Goal: Task Accomplishment & Management: Manage account settings

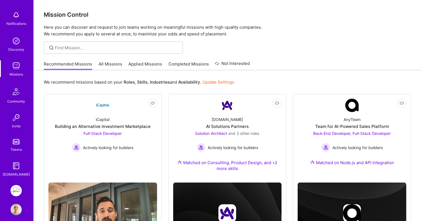
scroll to position [28, 0]
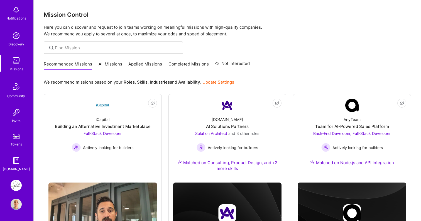
click at [16, 185] on img at bounding box center [16, 184] width 11 height 11
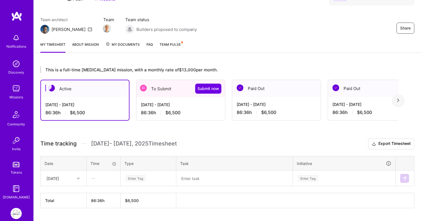
scroll to position [50, 0]
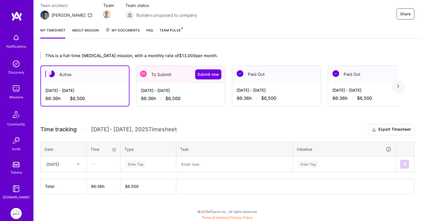
click at [173, 78] on div "To Submit Submit now" at bounding box center [180, 74] width 88 height 17
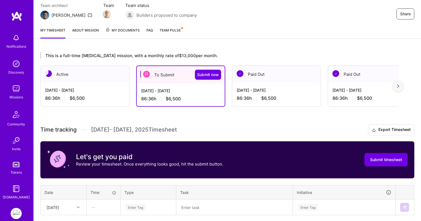
scroll to position [93, 0]
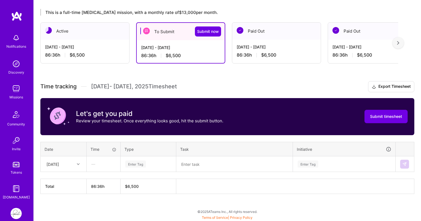
click at [139, 164] on div "Enter Tag" at bounding box center [135, 163] width 21 height 9
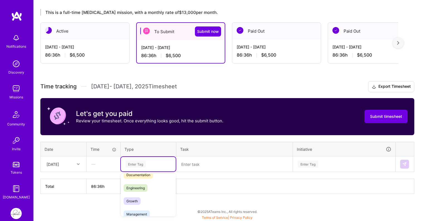
scroll to position [42, 0]
click at [143, 179] on span "Engineering" at bounding box center [136, 180] width 24 height 8
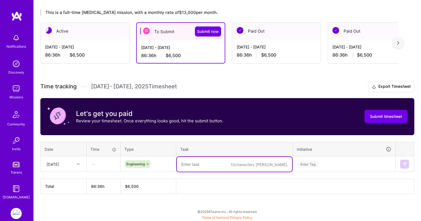
click at [194, 164] on textarea at bounding box center [234, 164] width 115 height 15
click at [197, 164] on textarea at bounding box center [234, 164] width 115 height 15
paste textarea "revenue-cycle-management"
type textarea "revenue-cycle-management FE"
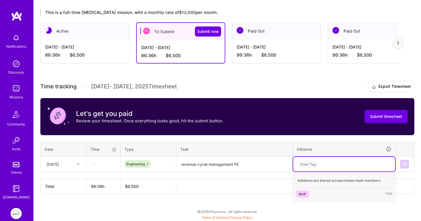
click at [313, 163] on div "Enter Tag" at bounding box center [307, 163] width 21 height 9
click at [305, 193] on div "MVP" at bounding box center [302, 194] width 8 height 6
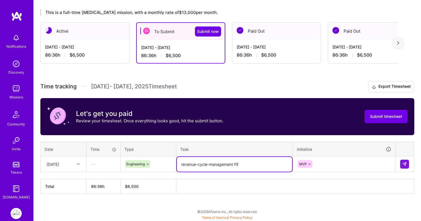
drag, startPoint x: 257, startPoint y: 167, endPoint x: 179, endPoint y: 164, distance: 77.7
click at [179, 164] on textarea "revenue-cycle-management FE" at bounding box center [234, 164] width 115 height 15
click at [403, 165] on img at bounding box center [404, 164] width 4 height 4
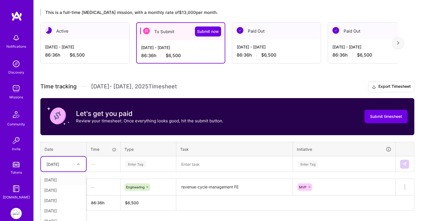
scroll to position [110, 0]
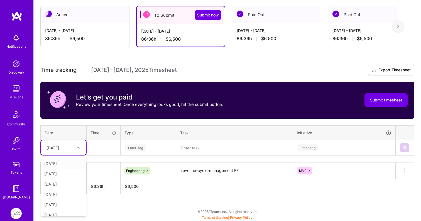
click at [80, 155] on div "option [DATE] focused, 1 of 15. 14 results available. Use Up and Down to choose…" at bounding box center [63, 147] width 45 height 15
click at [64, 164] on div "[DATE]" at bounding box center [63, 163] width 45 height 10
click at [132, 146] on div "Enter Tag" at bounding box center [135, 147] width 21 height 9
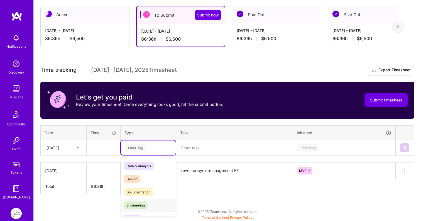
click at [143, 206] on span "Engineering" at bounding box center [136, 205] width 24 height 8
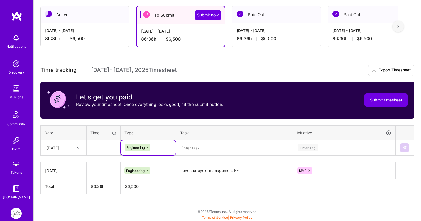
click at [199, 151] on textarea at bounding box center [234, 147] width 115 height 15
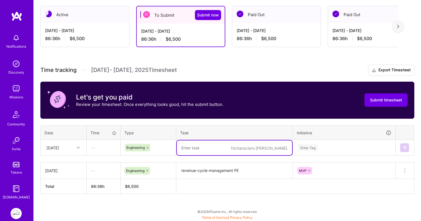
paste textarea "revenue-cycle-management FE"
type textarea "revenue-cycle-management FE"
click at [306, 147] on div "Enter Tag" at bounding box center [307, 147] width 21 height 9
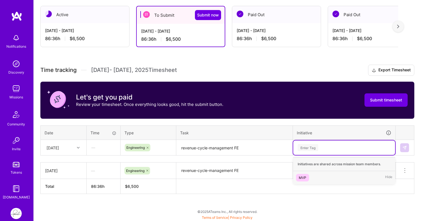
click at [305, 178] on div "MVP" at bounding box center [302, 177] width 8 height 6
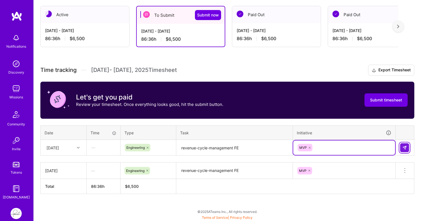
click at [405, 145] on img at bounding box center [404, 147] width 4 height 4
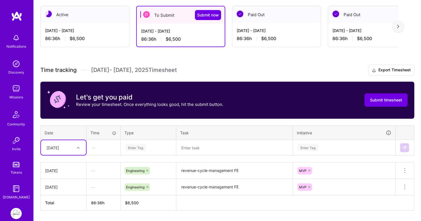
scroll to position [126, 0]
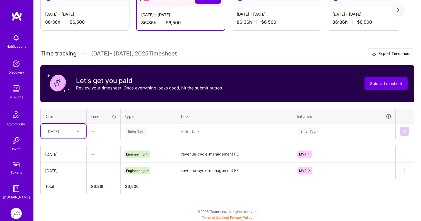
click at [80, 138] on div "option [DATE], selected. Select is focused ,type to refine list, press Down to …" at bounding box center [63, 131] width 45 height 15
click at [66, 148] on div "[DATE]" at bounding box center [63, 147] width 45 height 10
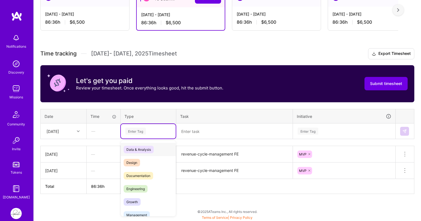
click at [136, 127] on div "Enter Tag" at bounding box center [135, 131] width 21 height 9
click at [142, 188] on span "Engineering" at bounding box center [136, 189] width 24 height 8
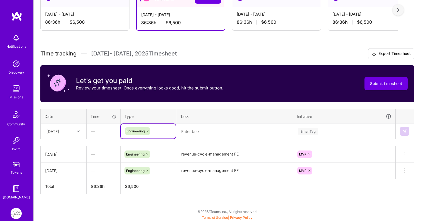
click at [209, 133] on textarea at bounding box center [234, 131] width 115 height 15
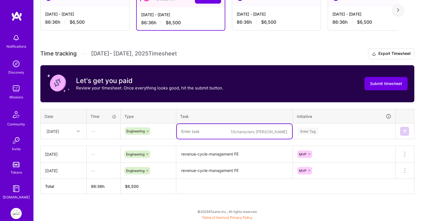
paste textarea "revenue-cycle-management FE"
type textarea "revenue-cycle-management FE"
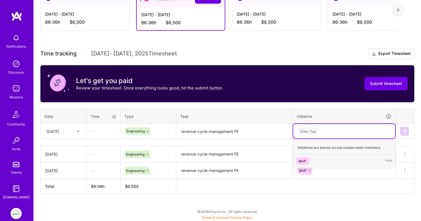
click at [314, 132] on div "Enter Tag" at bounding box center [307, 131] width 21 height 9
click at [303, 161] on div "MVP" at bounding box center [302, 161] width 8 height 6
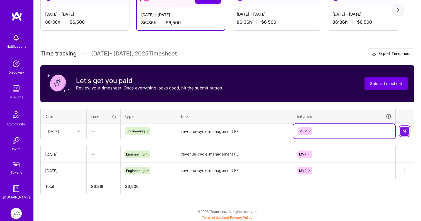
click at [404, 131] on img at bounding box center [404, 131] width 4 height 4
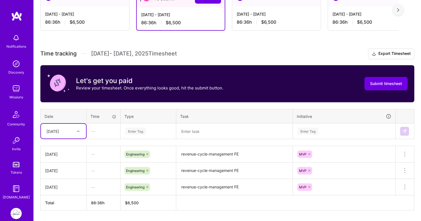
click at [79, 133] on td "option [DATE], selected. Select is focused ,type to refine list, press Down to …" at bounding box center [64, 131] width 46 height 16
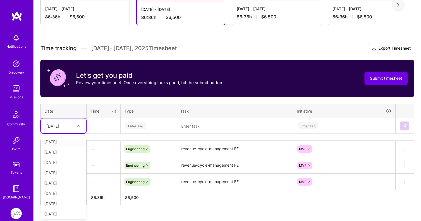
scroll to position [132, 0]
click at [69, 149] on div "[DATE]" at bounding box center [63, 152] width 45 height 10
click at [128, 123] on div "Enter Tag" at bounding box center [135, 125] width 21 height 9
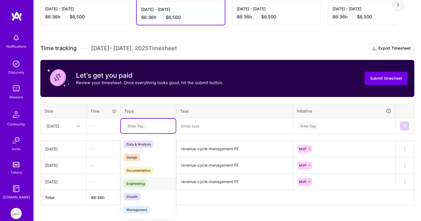
click at [138, 180] on span "Engineering" at bounding box center [136, 183] width 24 height 8
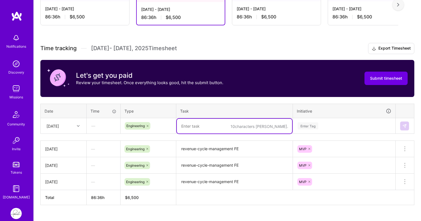
click at [198, 124] on textarea at bounding box center [234, 126] width 115 height 15
paste textarea "revenue-cycle-management FE"
type textarea "revenue-cycle-management FE"
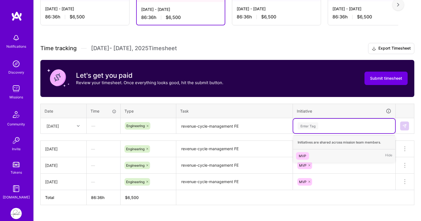
click at [309, 125] on div "Enter Tag" at bounding box center [307, 125] width 21 height 9
click at [302, 154] on div "MVP" at bounding box center [302, 156] width 8 height 6
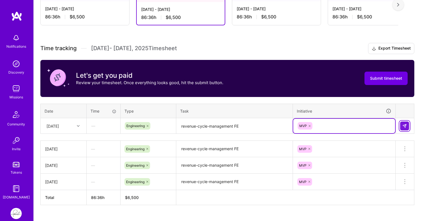
click at [407, 124] on button at bounding box center [404, 125] width 9 height 9
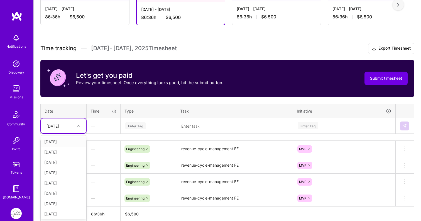
click at [79, 126] on icon at bounding box center [78, 125] width 3 height 3
click at [65, 162] on div "[DATE]" at bounding box center [63, 162] width 45 height 10
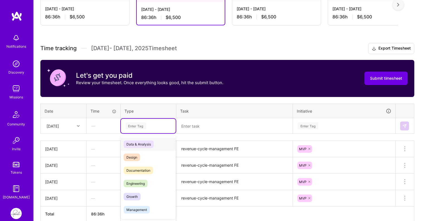
click at [140, 125] on div "Enter Tag" at bounding box center [135, 125] width 21 height 9
click at [139, 180] on span "Engineering" at bounding box center [136, 183] width 24 height 8
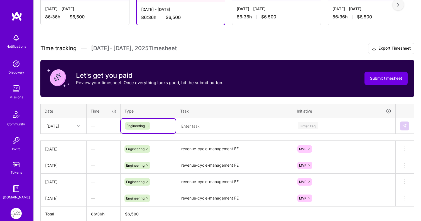
click at [205, 125] on textarea at bounding box center [234, 126] width 115 height 15
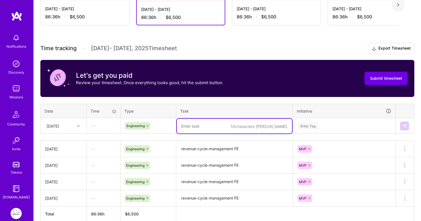
paste textarea "revenue-cycle-management FE"
type textarea "revenue-cycle-management FE"
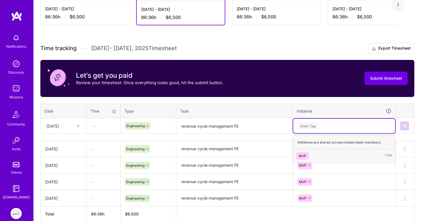
click at [311, 124] on div "Enter Tag" at bounding box center [307, 125] width 21 height 9
click at [303, 154] on div "MVP" at bounding box center [302, 156] width 8 height 6
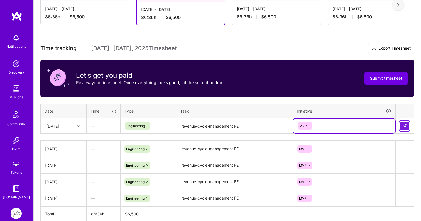
click at [405, 124] on img at bounding box center [404, 126] width 4 height 4
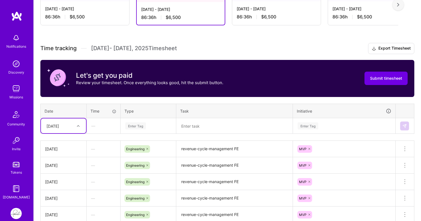
click at [78, 126] on icon at bounding box center [78, 125] width 3 height 3
click at [66, 172] on div "[DATE]" at bounding box center [63, 172] width 45 height 10
click at [142, 123] on div "Enter Tag" at bounding box center [135, 125] width 21 height 9
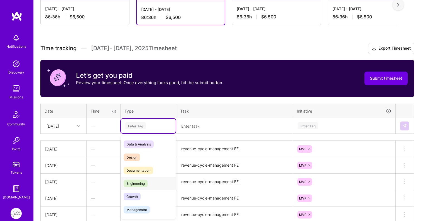
click at [136, 185] on span "Engineering" at bounding box center [136, 183] width 24 height 8
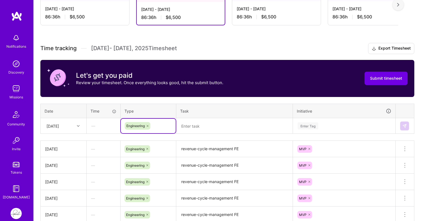
click at [207, 129] on textarea at bounding box center [234, 126] width 115 height 15
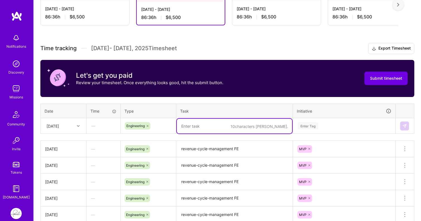
paste textarea "revenue-cycle-management FE"
type textarea "revenue-cycle-management FE"
click at [312, 125] on div "Enter Tag" at bounding box center [307, 125] width 21 height 9
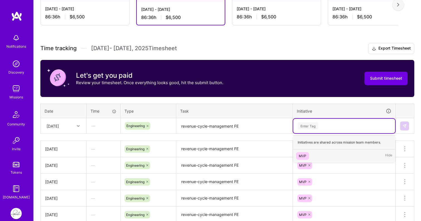
click at [303, 153] on div "MVP" at bounding box center [302, 156] width 8 height 6
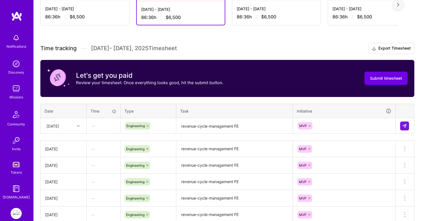
click at [410, 123] on td at bounding box center [404, 126] width 19 height 16
click at [401, 125] on button at bounding box center [404, 125] width 9 height 9
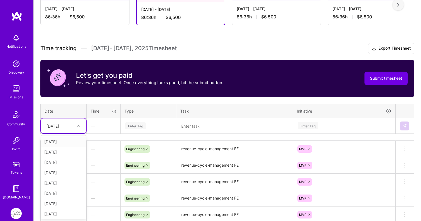
click at [81, 126] on div at bounding box center [79, 125] width 9 height 7
click at [67, 182] on div "[DATE]" at bounding box center [63, 182] width 45 height 10
click at [144, 125] on div "Enter Tag" at bounding box center [135, 125] width 21 height 9
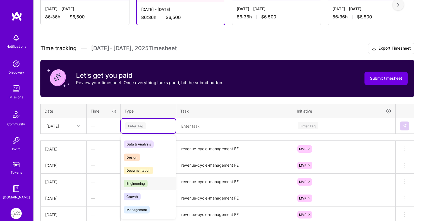
click at [137, 181] on span "Engineering" at bounding box center [136, 183] width 24 height 8
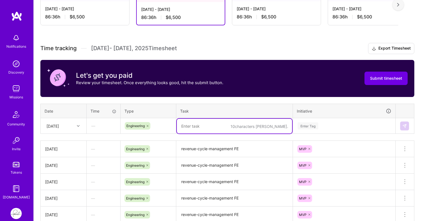
click at [195, 123] on textarea at bounding box center [234, 126] width 115 height 15
paste textarea "revenue-cycle-management FE"
type textarea "revenue-cycle-management FE"
click at [301, 128] on div "Enter Tag" at bounding box center [307, 125] width 21 height 9
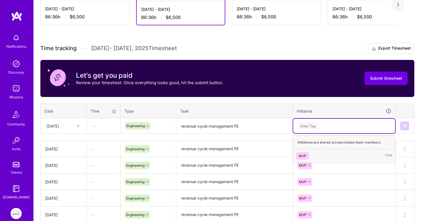
click at [300, 152] on span "MVP" at bounding box center [302, 156] width 13 height 8
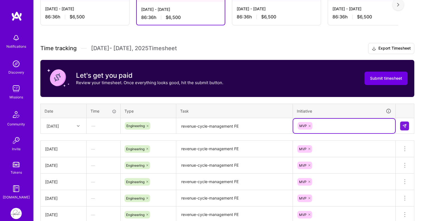
click at [399, 127] on td at bounding box center [404, 126] width 19 height 16
click at [407, 125] on button at bounding box center [404, 125] width 9 height 9
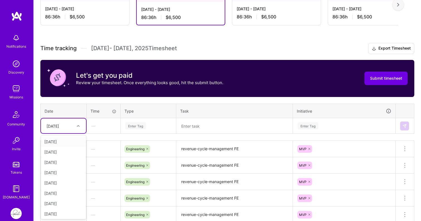
click at [79, 126] on icon at bounding box center [78, 125] width 3 height 3
click at [63, 194] on div "[DATE]" at bounding box center [63, 193] width 45 height 10
click at [140, 124] on div "Enter Tag" at bounding box center [135, 125] width 21 height 9
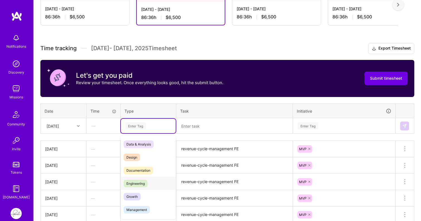
click at [139, 182] on span "Engineering" at bounding box center [136, 183] width 24 height 8
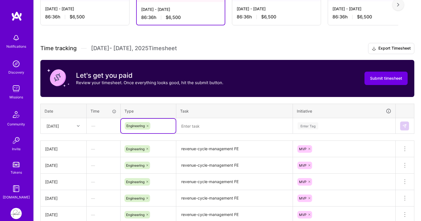
click at [206, 123] on textarea at bounding box center [234, 126] width 115 height 15
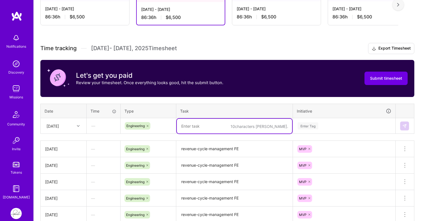
paste textarea "revenue-cycle-management FE"
type textarea "revenue-cycle-management FE"
click at [305, 123] on div "Enter Tag" at bounding box center [307, 125] width 21 height 9
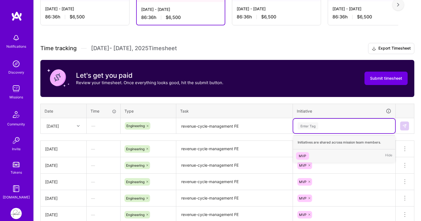
click at [304, 154] on div "MVP" at bounding box center [302, 156] width 8 height 6
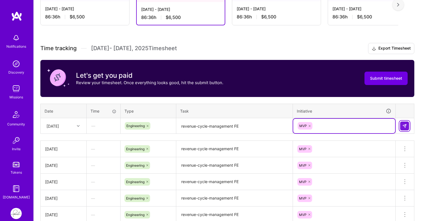
click at [406, 126] on img at bounding box center [404, 126] width 4 height 4
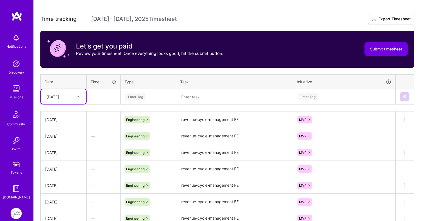
scroll to position [123, 0]
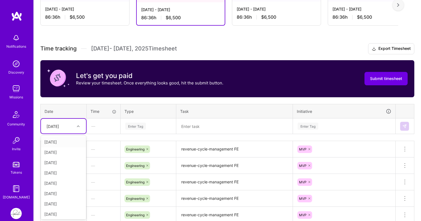
click at [78, 132] on div "[DATE]" at bounding box center [63, 126] width 45 height 15
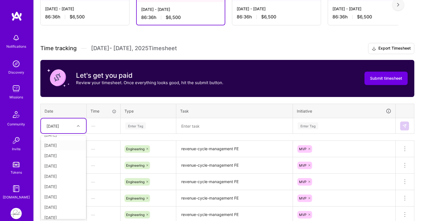
scroll to position [20, 0]
click at [64, 182] on div "[DATE]" at bounding box center [63, 183] width 45 height 10
click at [131, 126] on div "Enter Tag" at bounding box center [135, 125] width 21 height 9
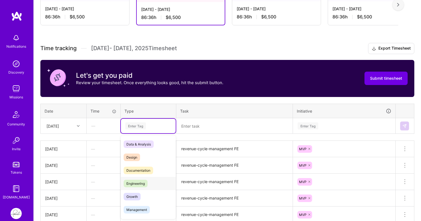
click at [134, 180] on span "Engineering" at bounding box center [136, 183] width 24 height 8
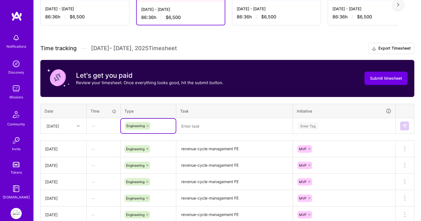
click at [188, 129] on textarea at bounding box center [234, 126] width 115 height 15
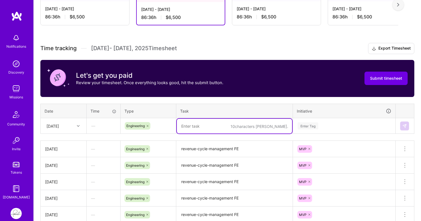
paste textarea "revenue-cycle-management FE"
type textarea "revenue-cycle-management FE"
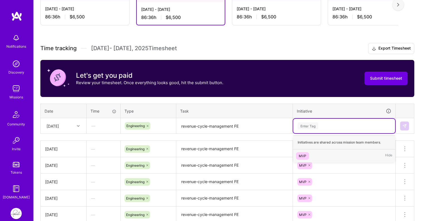
click at [308, 126] on div "Enter Tag" at bounding box center [307, 125] width 21 height 9
click at [300, 154] on div "MVP" at bounding box center [302, 156] width 8 height 6
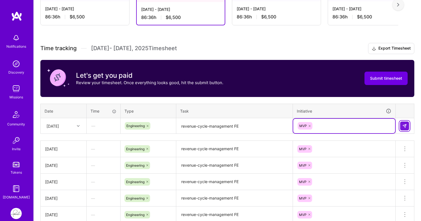
click at [404, 124] on img at bounding box center [404, 126] width 4 height 4
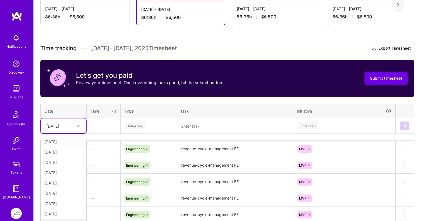
click at [79, 124] on icon at bounding box center [78, 125] width 3 height 3
click at [65, 194] on div "[DATE]" at bounding box center [63, 194] width 45 height 10
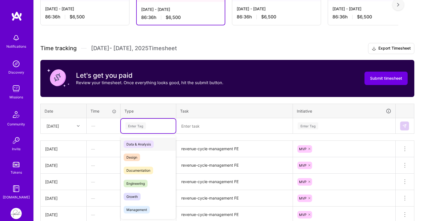
click at [141, 123] on div "Enter Tag" at bounding box center [135, 125] width 21 height 9
click at [138, 187] on div "Engineering" at bounding box center [148, 183] width 55 height 13
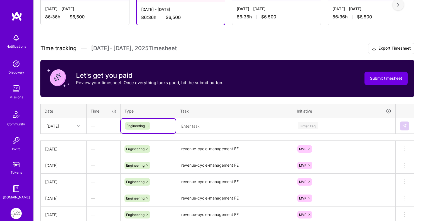
click at [192, 125] on textarea at bounding box center [234, 126] width 115 height 15
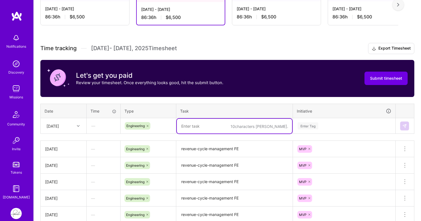
paste textarea "revenue-cycle-management FE"
type textarea "revenue-cycle-management FE"
click at [310, 127] on div "Enter Tag" at bounding box center [307, 125] width 21 height 9
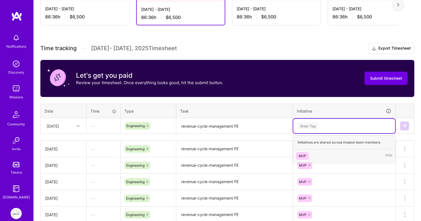
click at [304, 155] on div "MVP" at bounding box center [302, 156] width 8 height 6
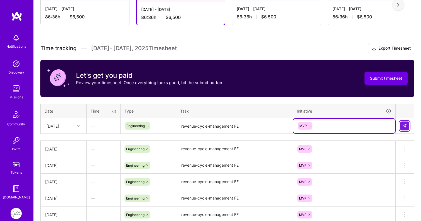
click at [407, 124] on button at bounding box center [404, 125] width 9 height 9
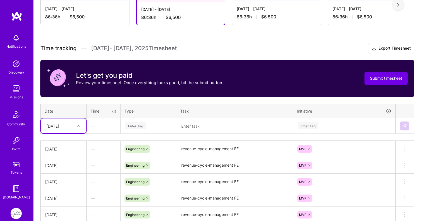
click at [79, 125] on icon at bounding box center [78, 125] width 3 height 3
click at [65, 197] on div "[DATE]" at bounding box center [63, 195] width 45 height 10
click at [137, 122] on div "Enter Tag" at bounding box center [135, 125] width 21 height 9
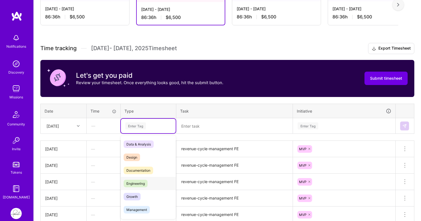
click at [135, 178] on div "Engineering" at bounding box center [148, 183] width 55 height 13
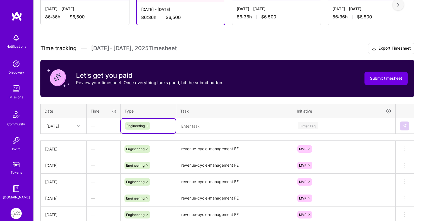
click at [186, 131] on textarea at bounding box center [234, 126] width 115 height 15
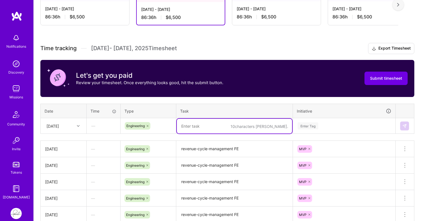
paste textarea "revenue-cycle-management FE"
type textarea "revenue-cycle-management FE"
click at [316, 126] on div "Enter Tag" at bounding box center [307, 125] width 21 height 9
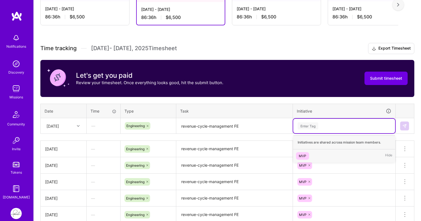
click at [304, 154] on div "MVP" at bounding box center [302, 156] width 8 height 6
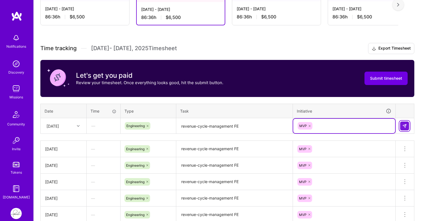
click at [403, 126] on img at bounding box center [404, 126] width 4 height 4
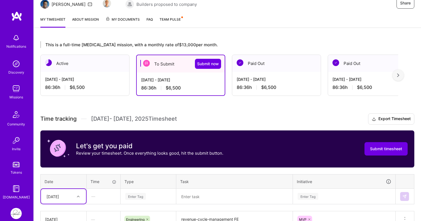
scroll to position [60, 0]
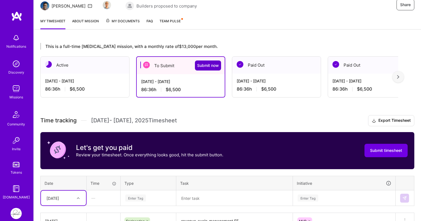
click at [208, 66] on span "Submit now" at bounding box center [208, 66] width 22 height 6
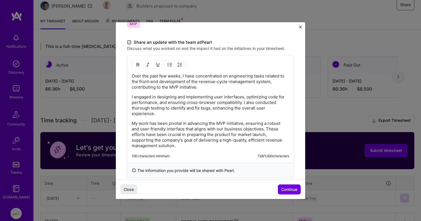
scroll to position [158, 0]
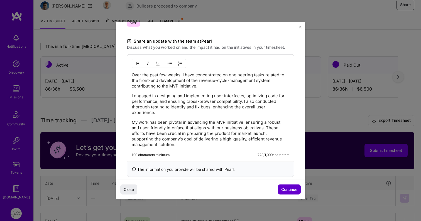
click at [286, 189] on span "Continue" at bounding box center [289, 189] width 16 height 6
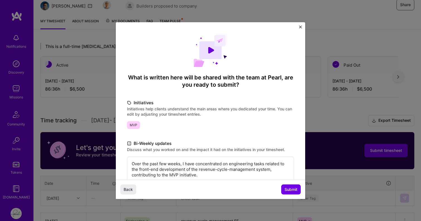
scroll to position [91, 0]
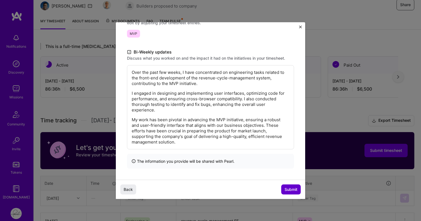
click at [290, 188] on span "Submit" at bounding box center [290, 189] width 13 height 6
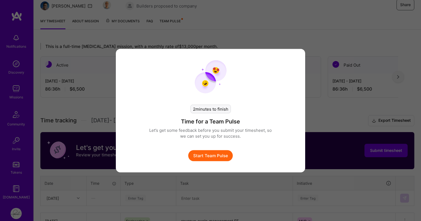
click at [219, 157] on button "Start Team Pulse" at bounding box center [210, 155] width 45 height 11
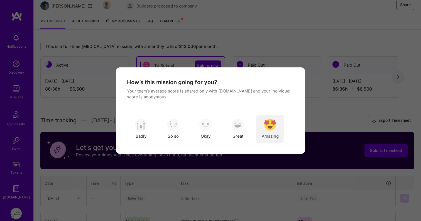
click at [271, 126] on img "modal" at bounding box center [270, 125] width 12 height 12
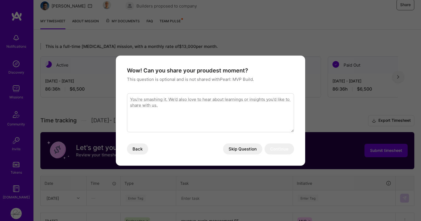
click at [243, 150] on button "Skip Question" at bounding box center [242, 148] width 39 height 11
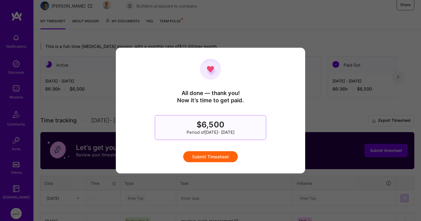
click at [217, 158] on button "Submit Timesheet" at bounding box center [210, 156] width 55 height 11
